Goal: Use online tool/utility: Utilize a website feature to perform a specific function

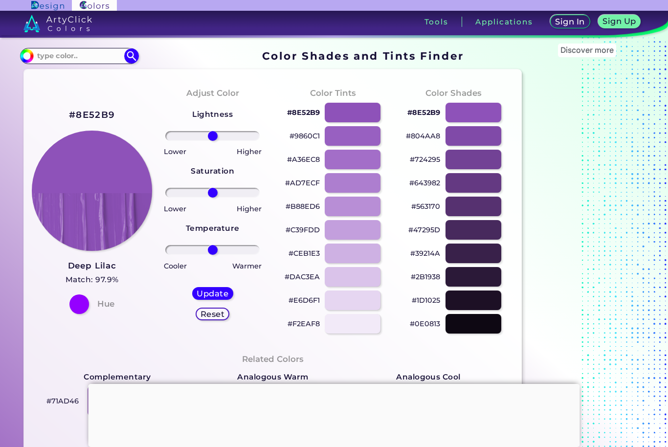
scroll to position [2, 0]
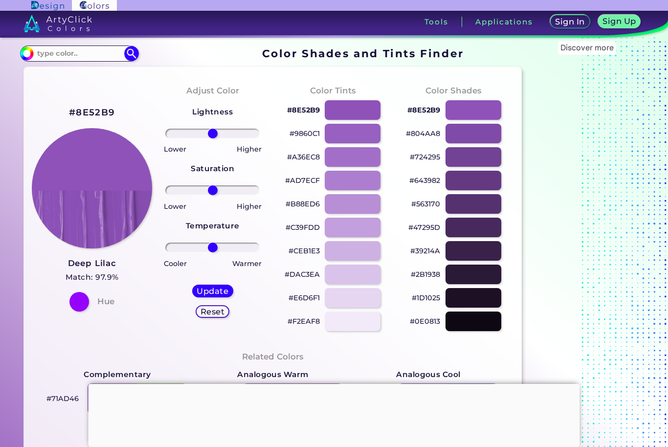
click at [345, 107] on div at bounding box center [353, 110] width 56 height 20
click at [341, 110] on div at bounding box center [353, 110] width 56 height 20
click at [351, 141] on div at bounding box center [353, 134] width 56 height 20
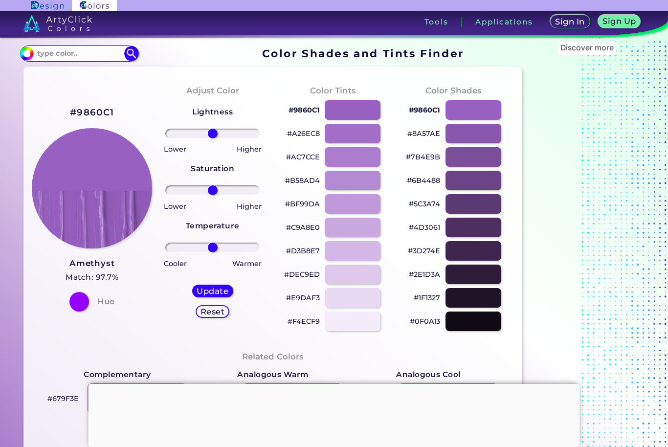
click at [458, 136] on div at bounding box center [473, 134] width 56 height 20
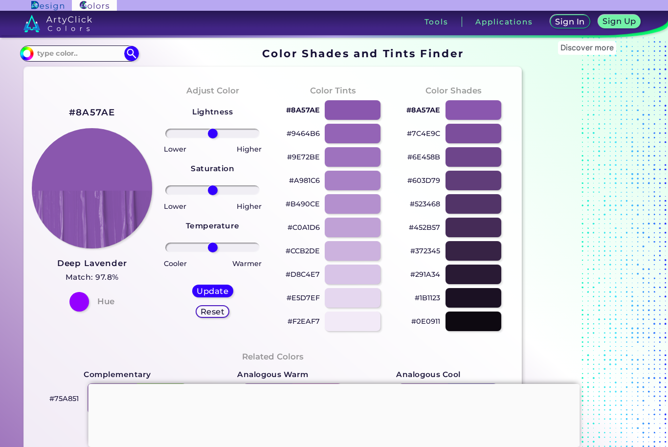
click at [346, 165] on div at bounding box center [353, 157] width 56 height 20
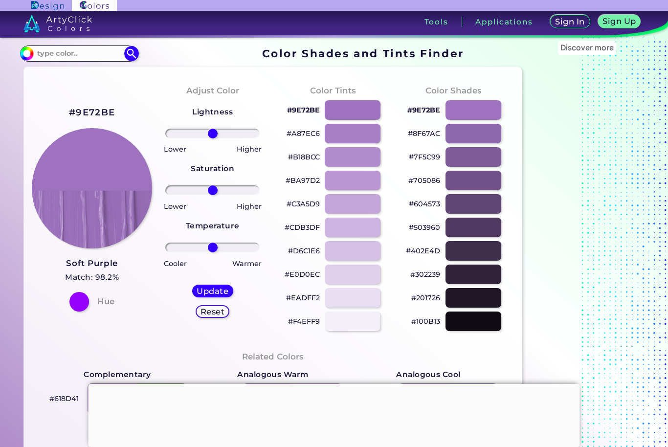
click at [358, 136] on div at bounding box center [353, 134] width 56 height 20
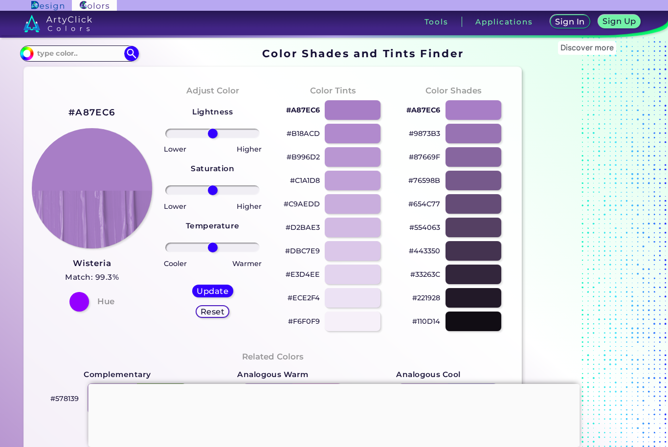
click at [352, 114] on div at bounding box center [353, 110] width 56 height 20
type input "#a87ec6"
